Goal: Information Seeking & Learning: Learn about a topic

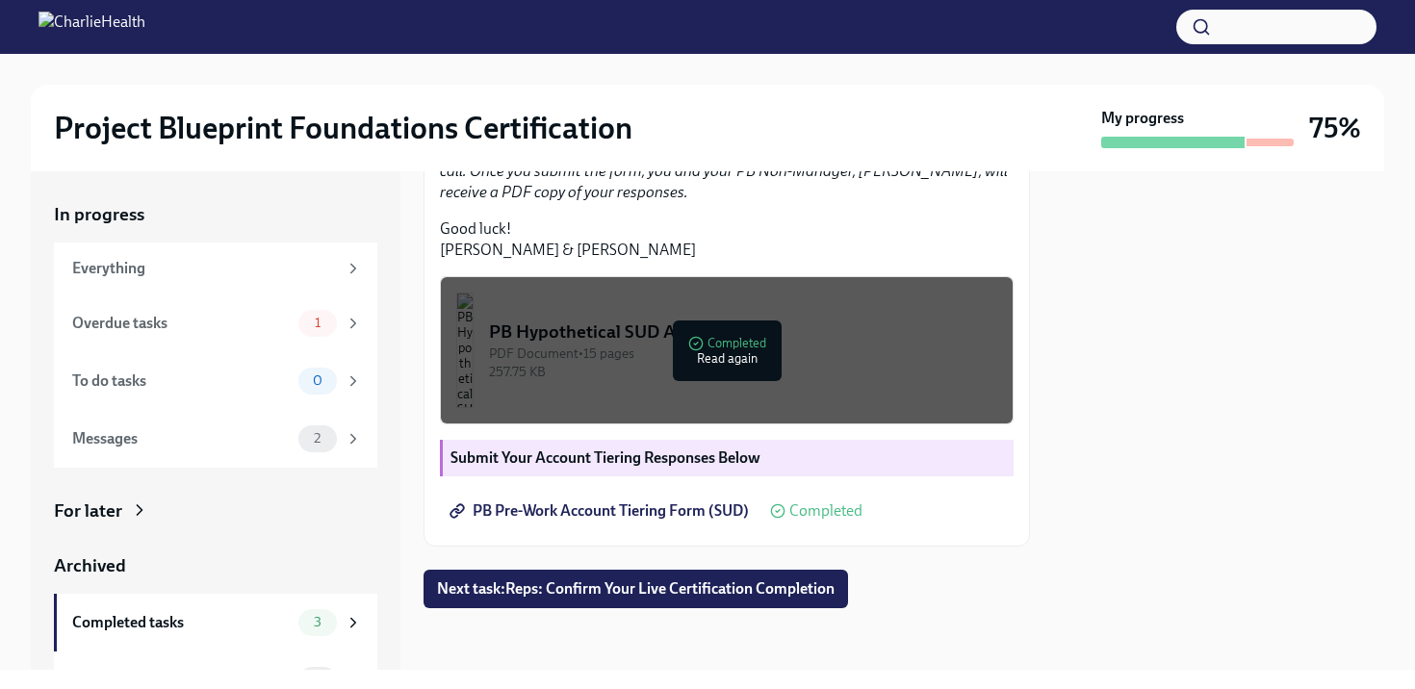
scroll to position [598, 0]
click at [722, 345] on div "PDF Document • 15 pages" at bounding box center [743, 354] width 508 height 18
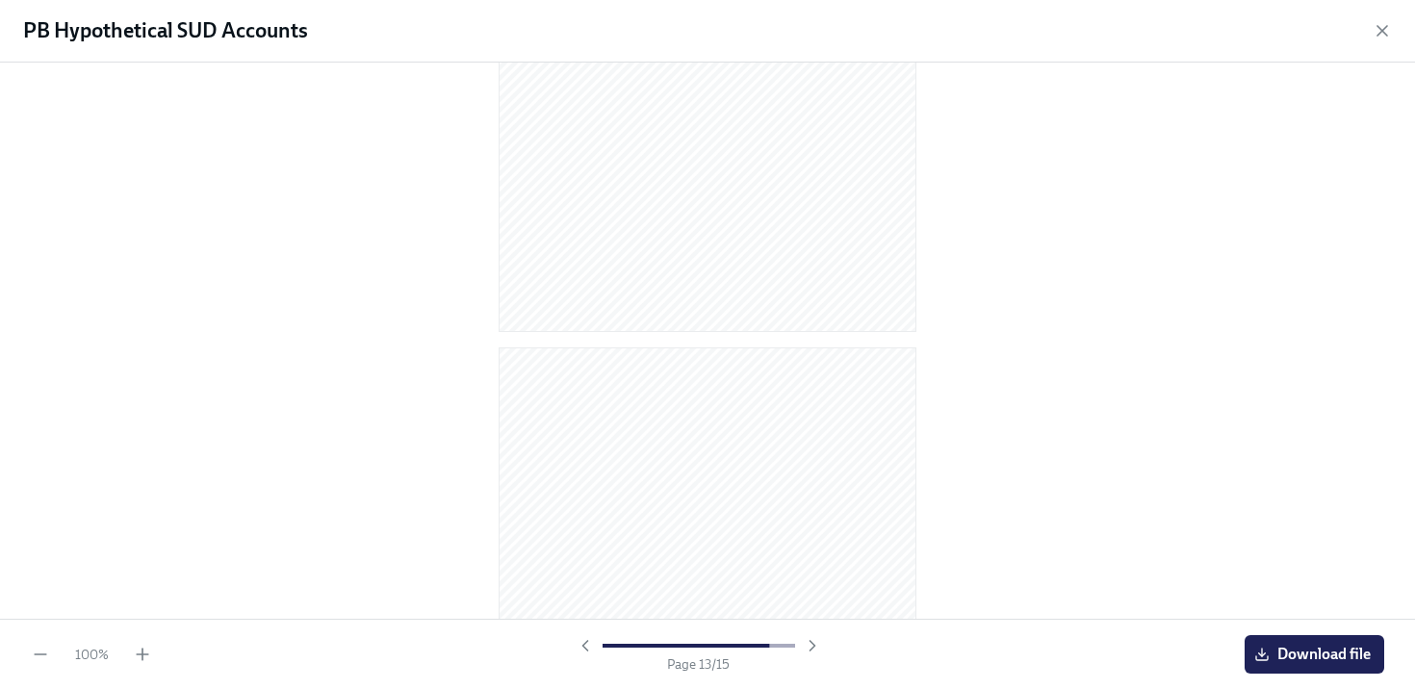
scroll to position [3279, 0]
click at [1375, 35] on icon "button" at bounding box center [1382, 30] width 19 height 19
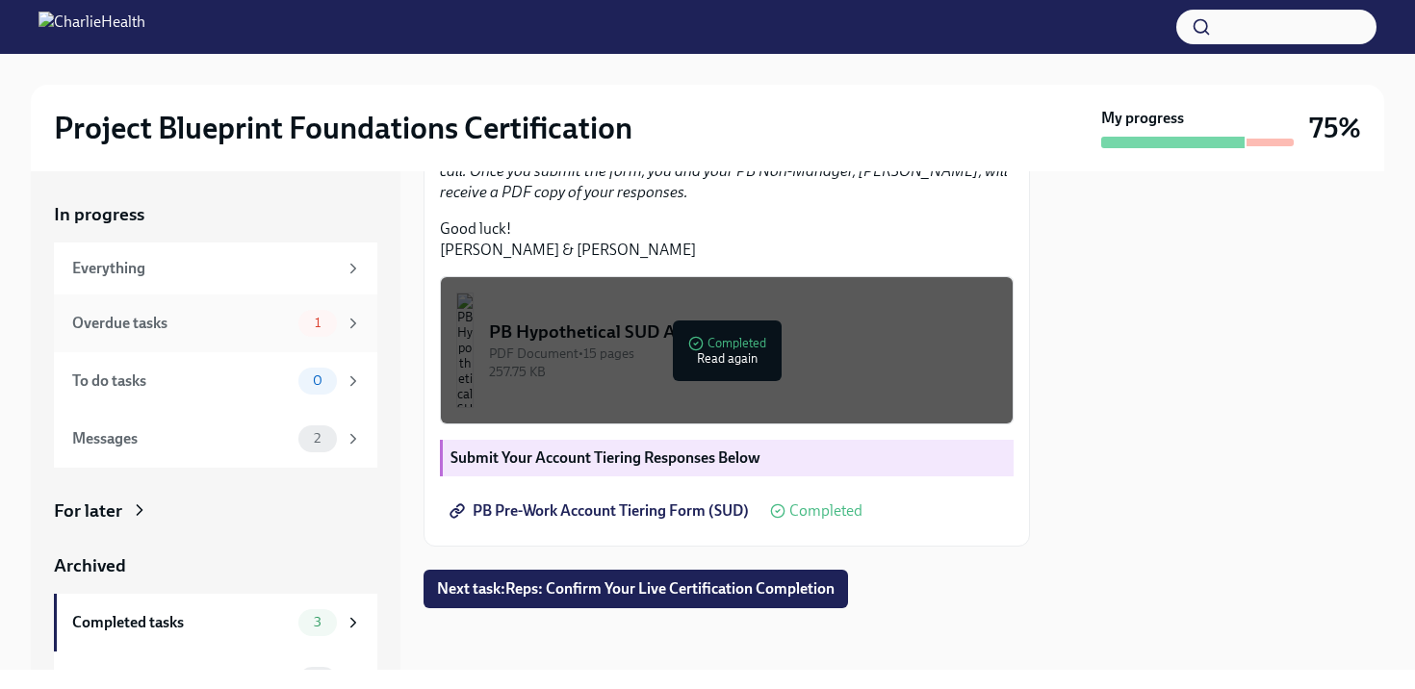
click at [270, 323] on div "Overdue tasks" at bounding box center [181, 323] width 218 height 21
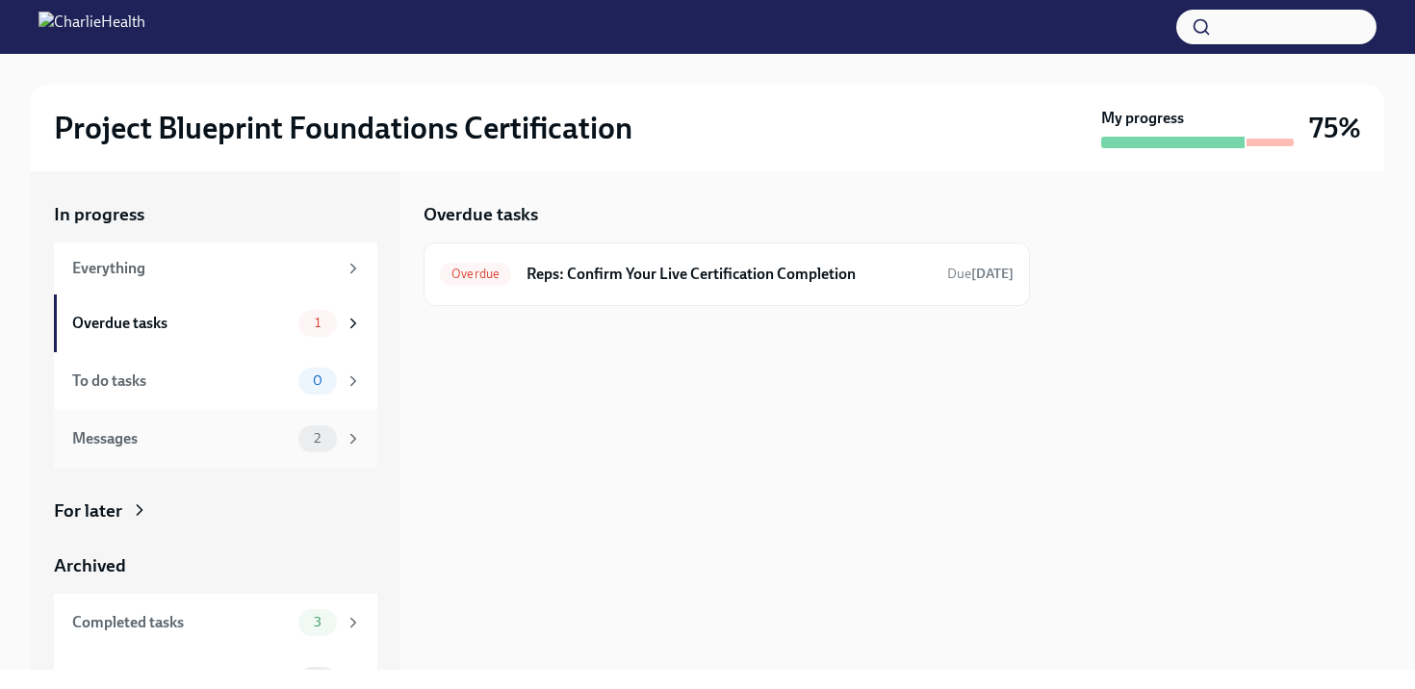
click at [238, 449] on div "Messages" at bounding box center [181, 438] width 218 height 21
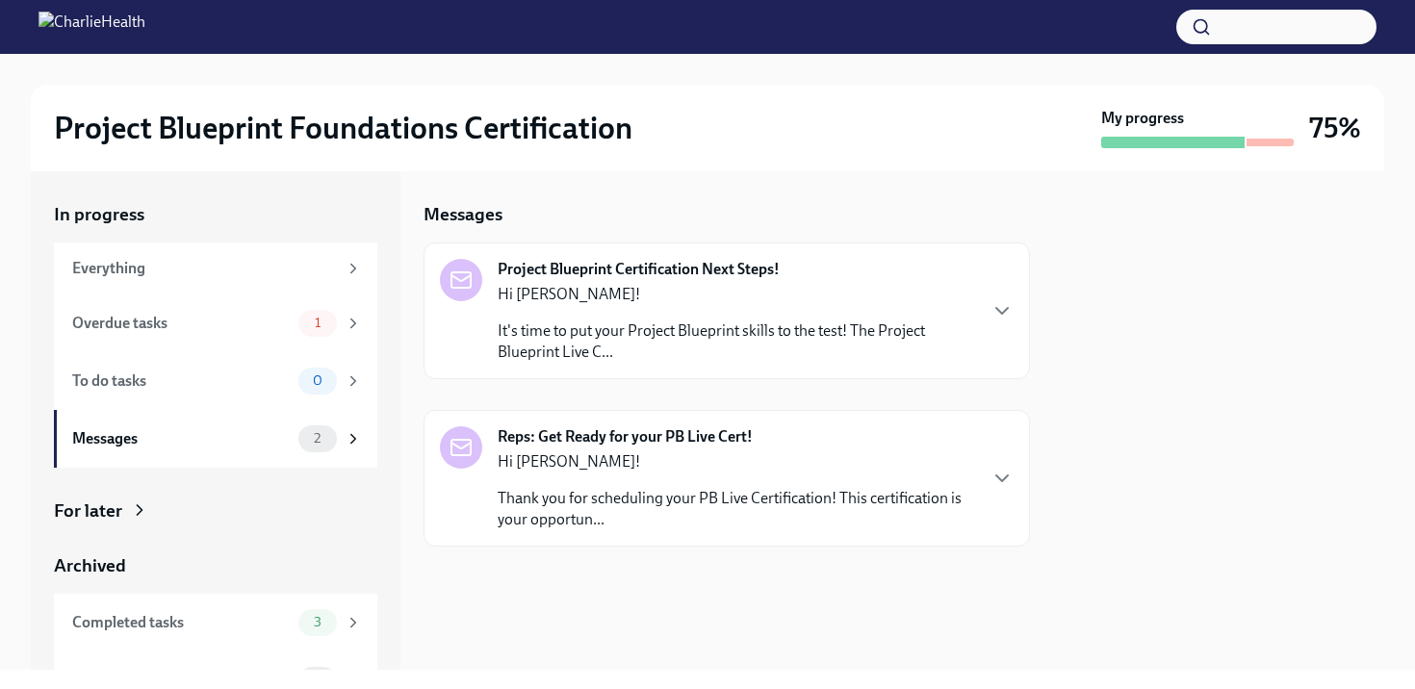
click at [613, 353] on p "It's time to put your Project Blueprint skills to the test! The Project Bluepri…" at bounding box center [736, 342] width 477 height 42
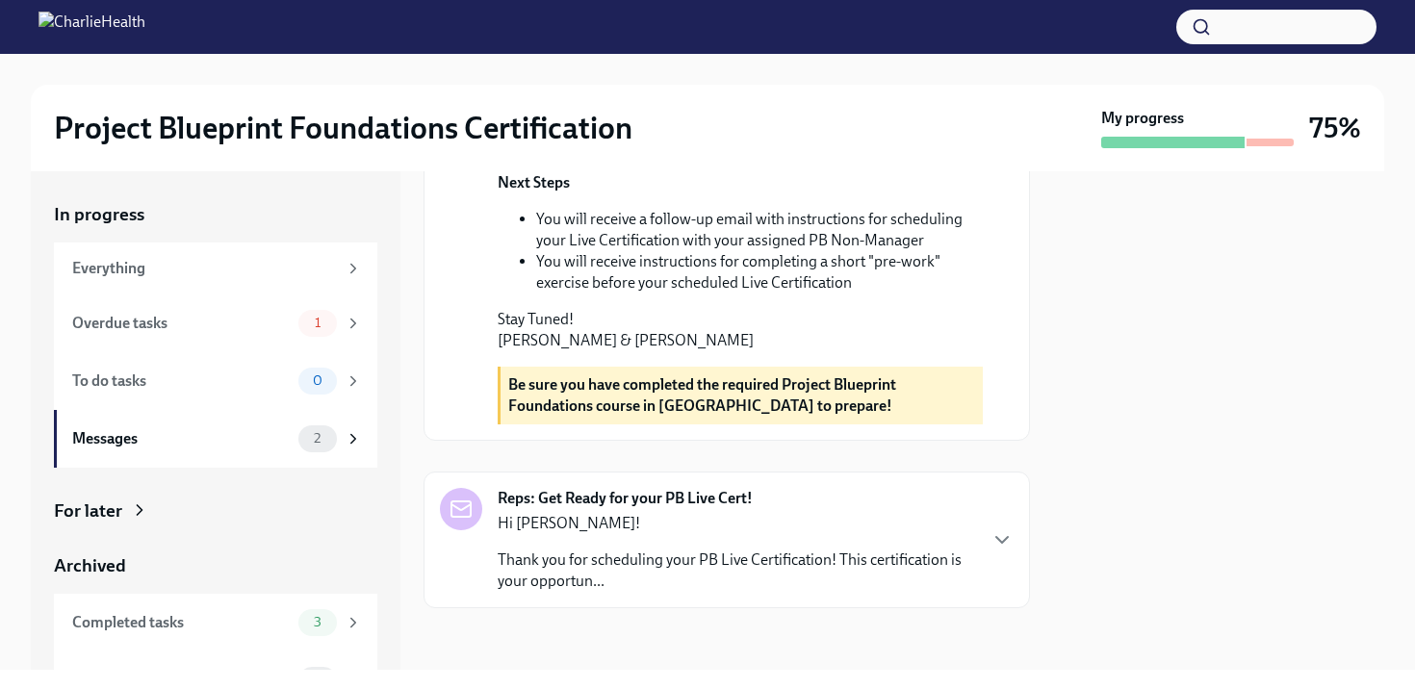
scroll to position [776, 0]
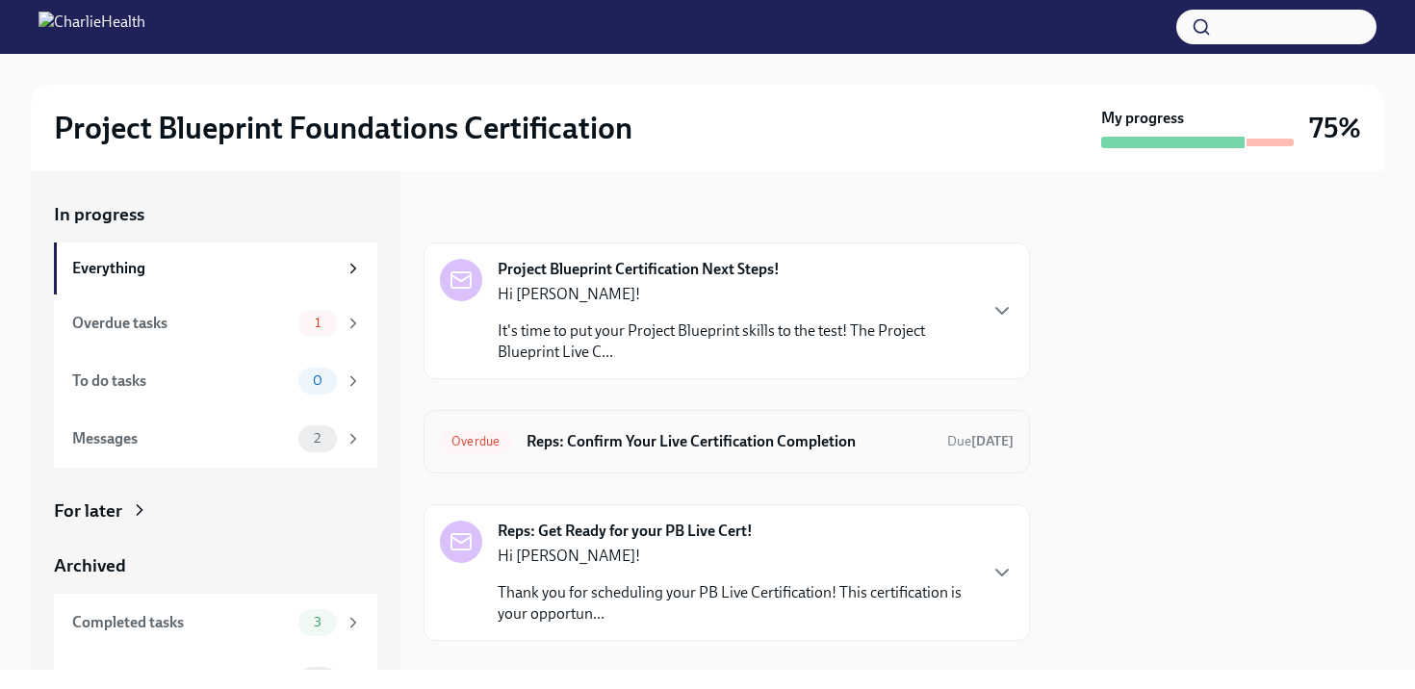
click at [686, 434] on h6 "Reps: Confirm Your Live Certification Completion" at bounding box center [729, 441] width 405 height 21
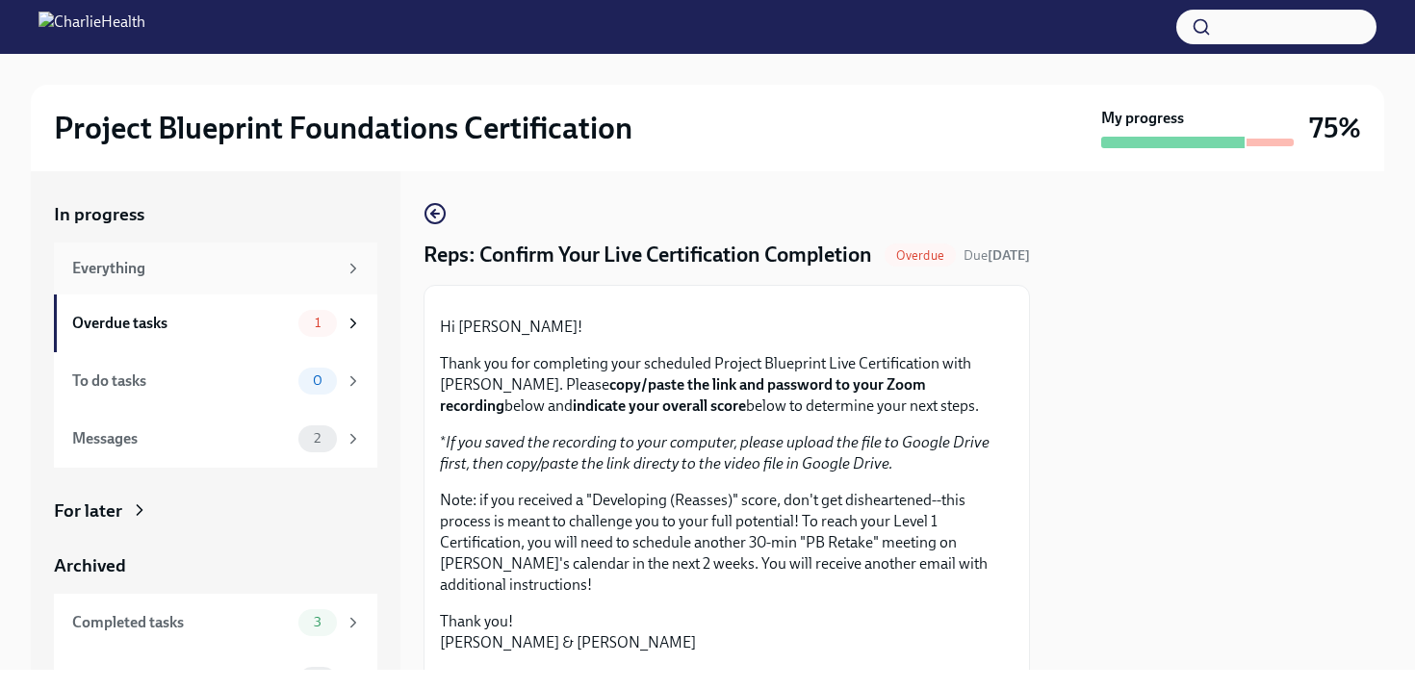
click at [285, 290] on div "Everything" at bounding box center [215, 269] width 323 height 52
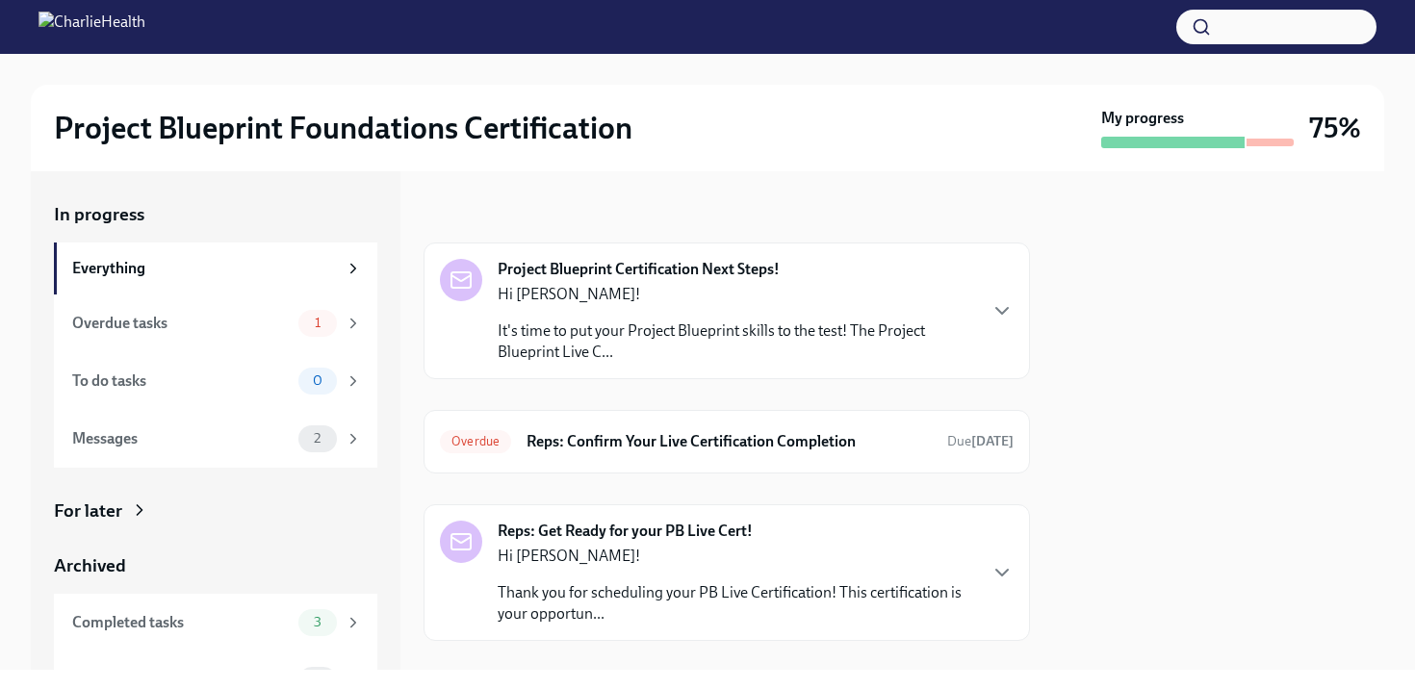
click at [768, 324] on p "It's time to put your Project Blueprint skills to the test! The Project Bluepri…" at bounding box center [736, 342] width 477 height 42
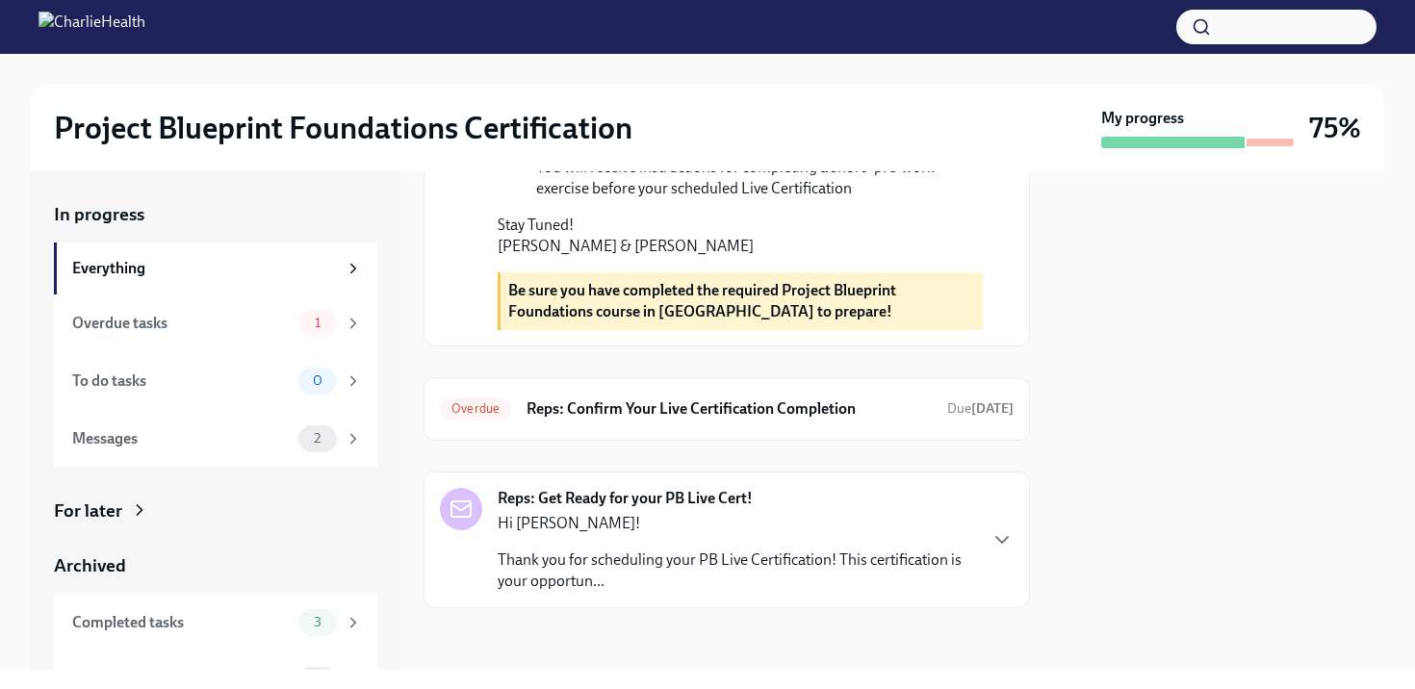
scroll to position [845, 0]
click at [698, 509] on strong "Reps: Get Ready for your PB Live Cert!" at bounding box center [625, 498] width 255 height 21
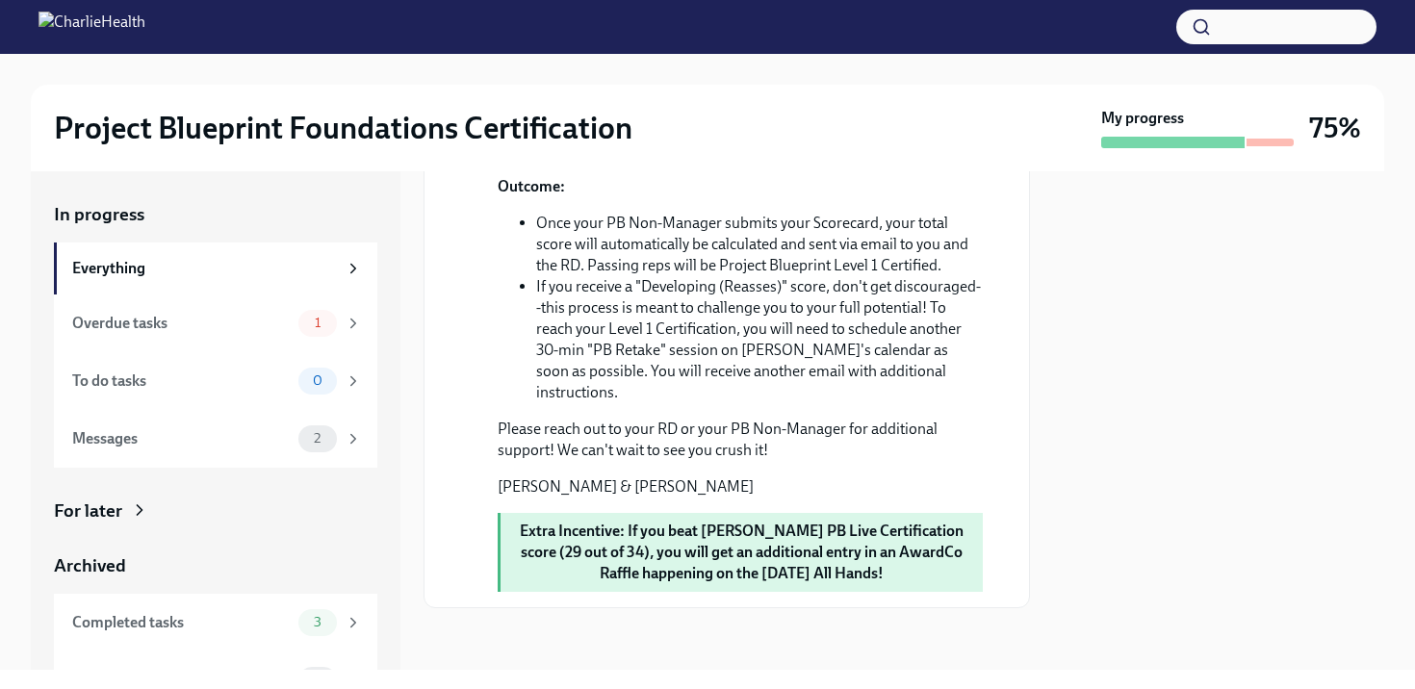
scroll to position [2119, 0]
